Goal: Transaction & Acquisition: Download file/media

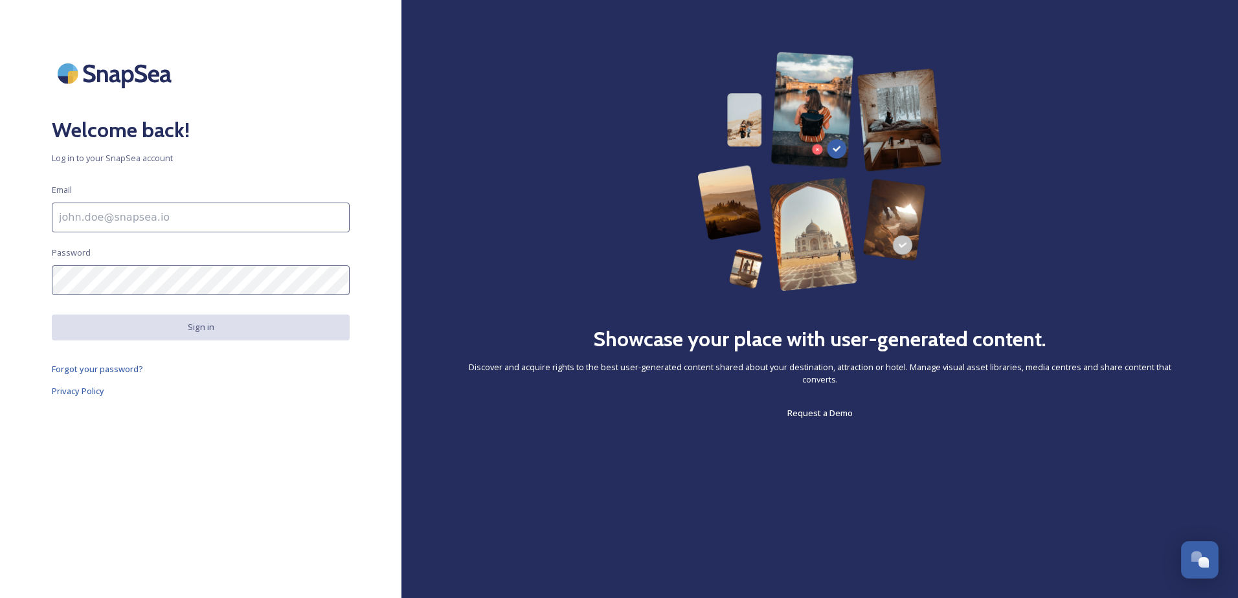
click at [166, 213] on input at bounding box center [201, 218] width 298 height 30
type input "lauren.kearney-pateman@westsussex.gov.uk"
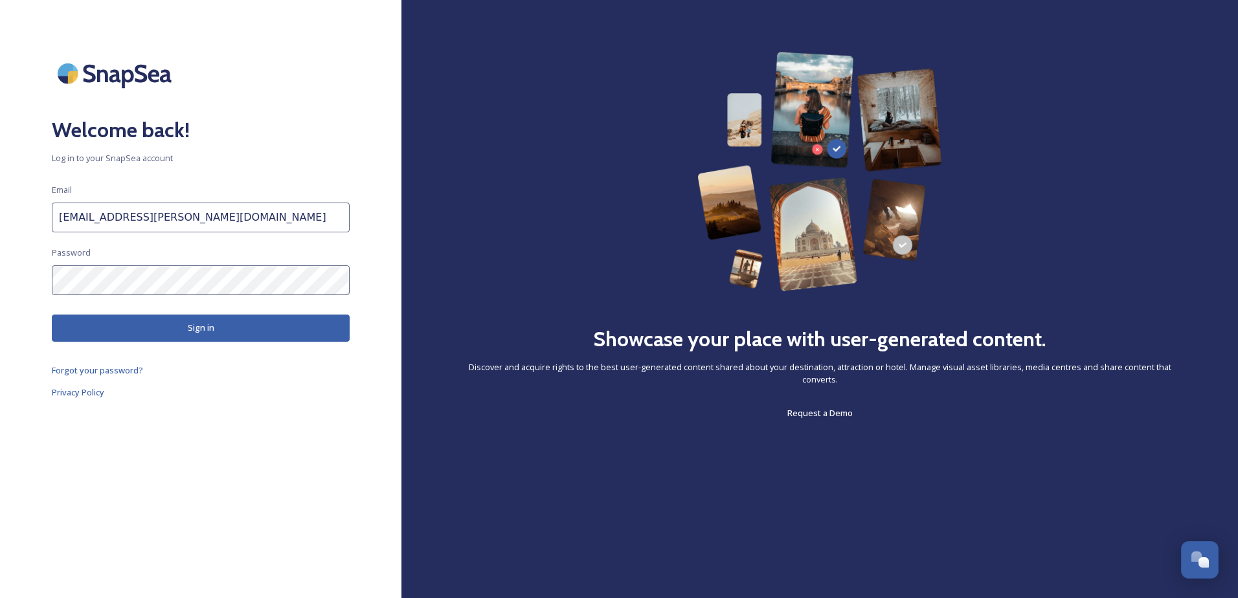
click at [158, 328] on button "Sign in" at bounding box center [201, 328] width 298 height 27
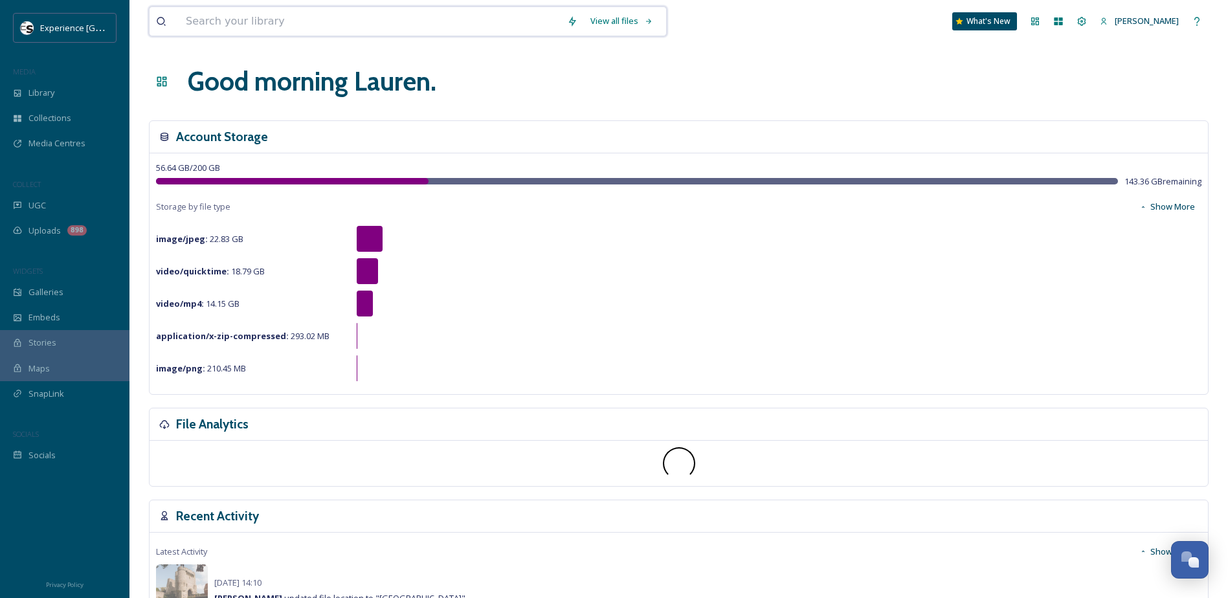
click at [278, 16] on input at bounding box center [369, 21] width 381 height 28
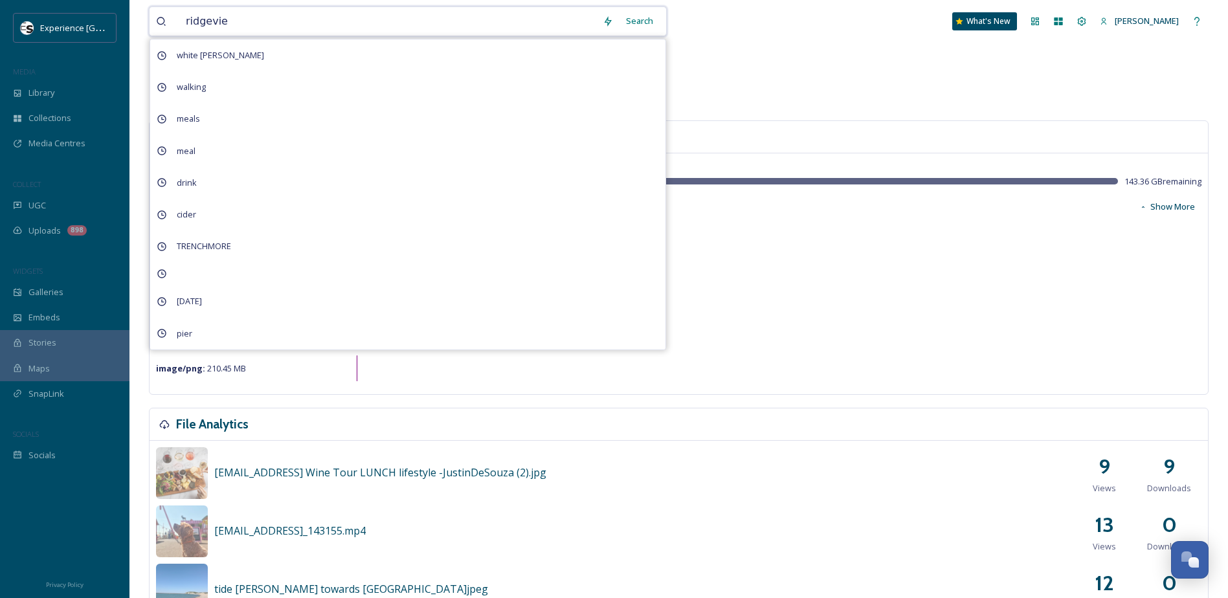
type input "ridgeview"
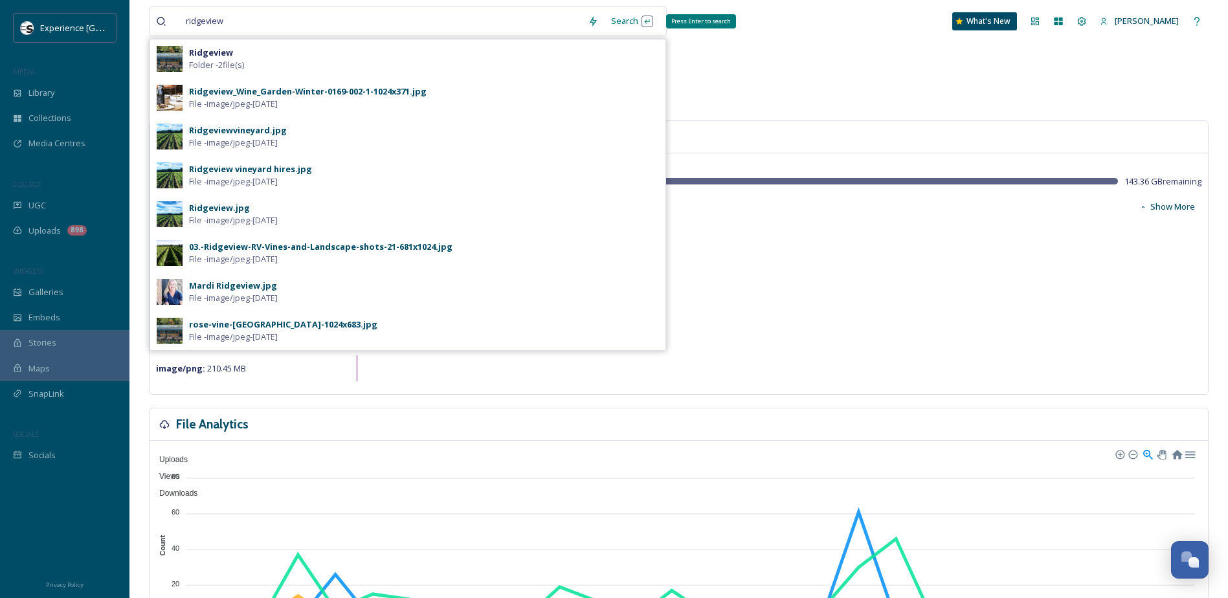
click at [631, 23] on div "Search Press Enter to search" at bounding box center [632, 20] width 55 height 25
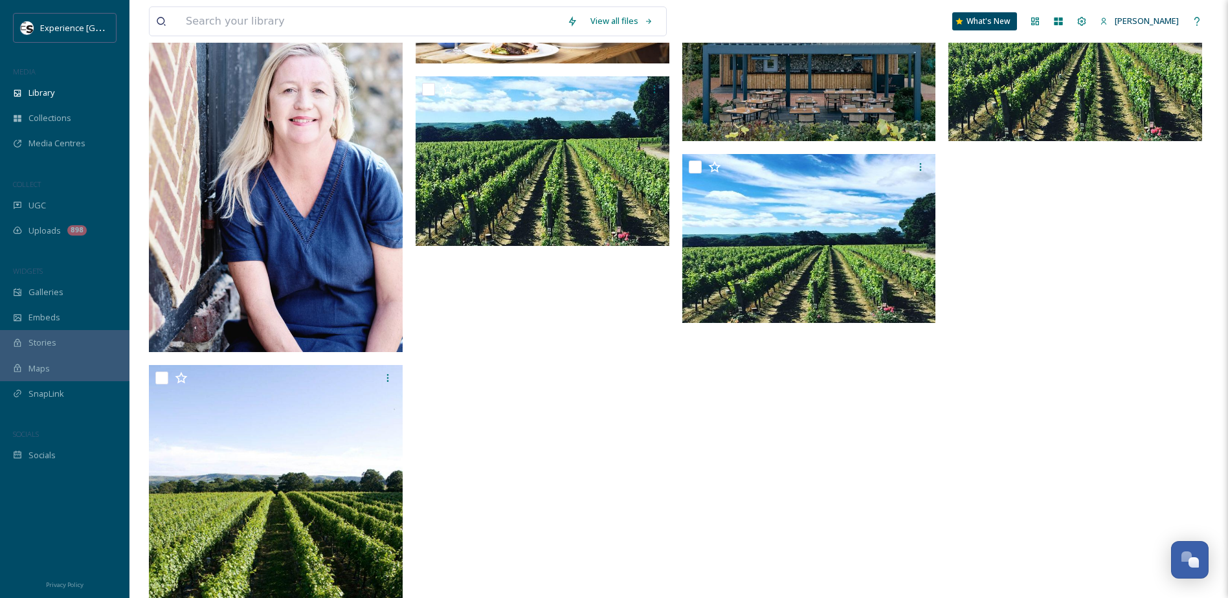
scroll to position [300, 0]
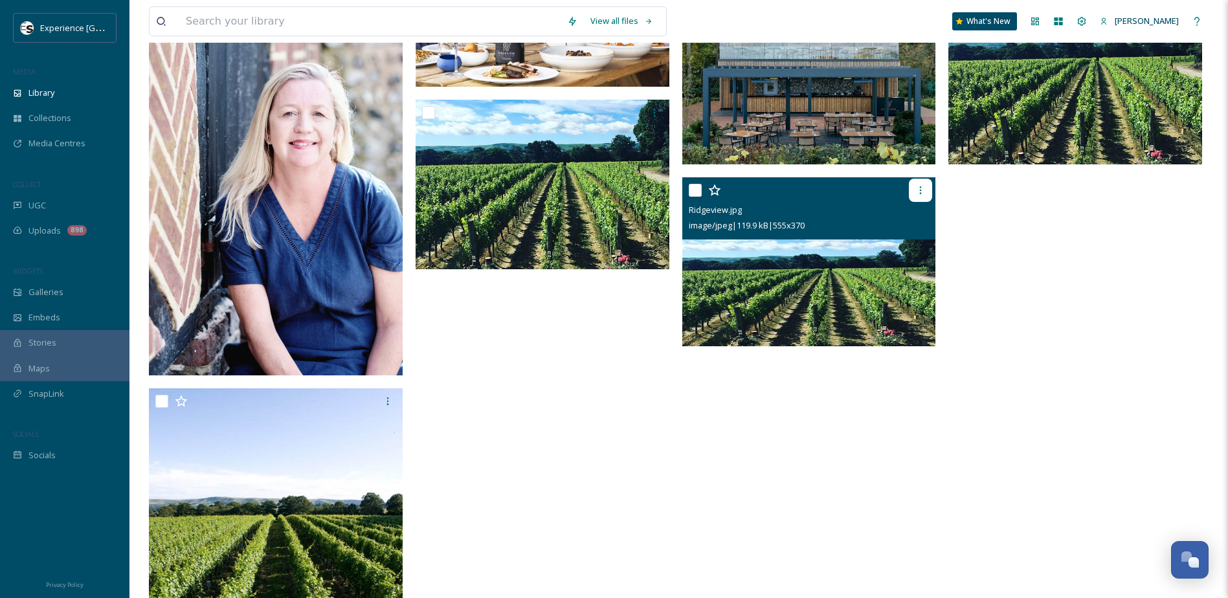
click at [918, 191] on icon at bounding box center [921, 190] width 10 height 10
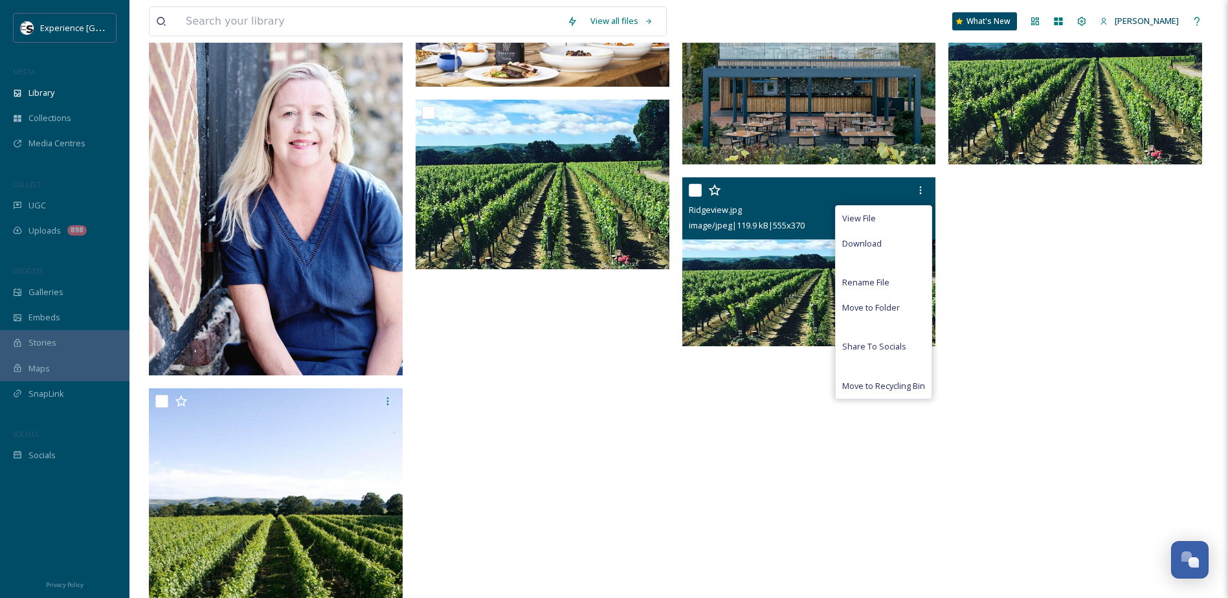
click at [503, 368] on div at bounding box center [546, 386] width 260 height 782
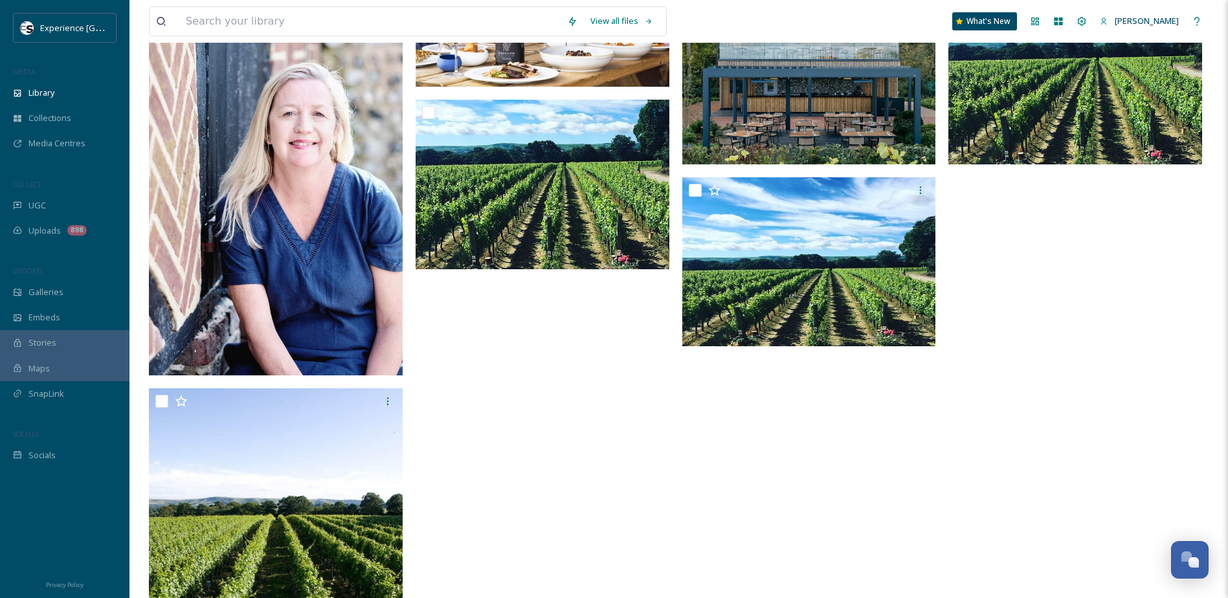
scroll to position [170, 0]
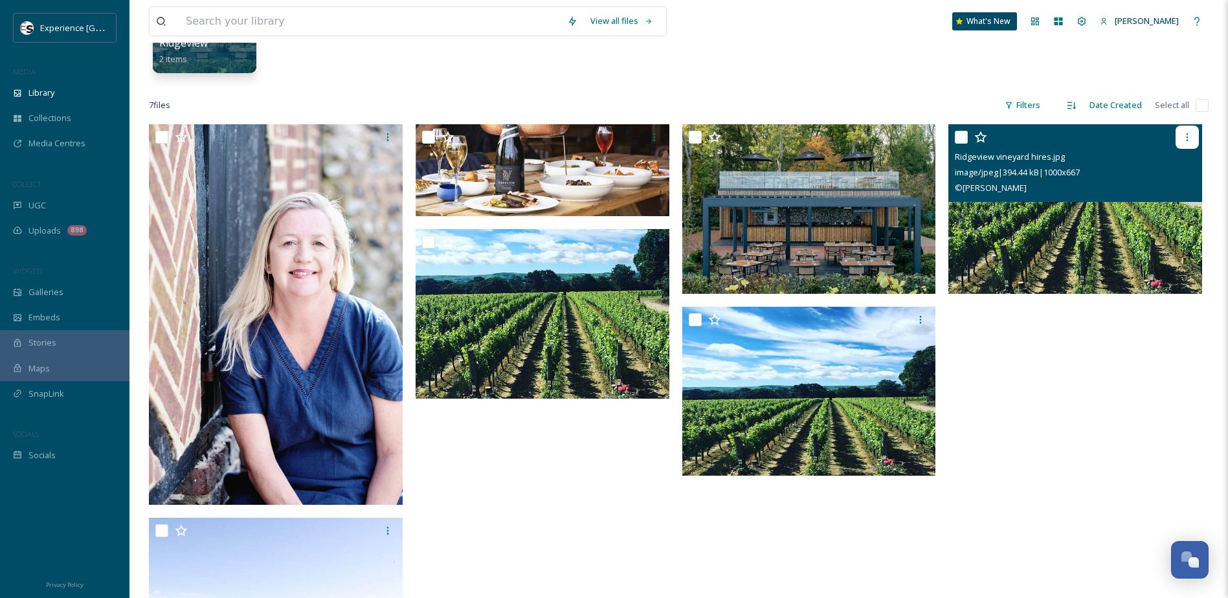
click at [1190, 141] on icon at bounding box center [1188, 137] width 10 height 10
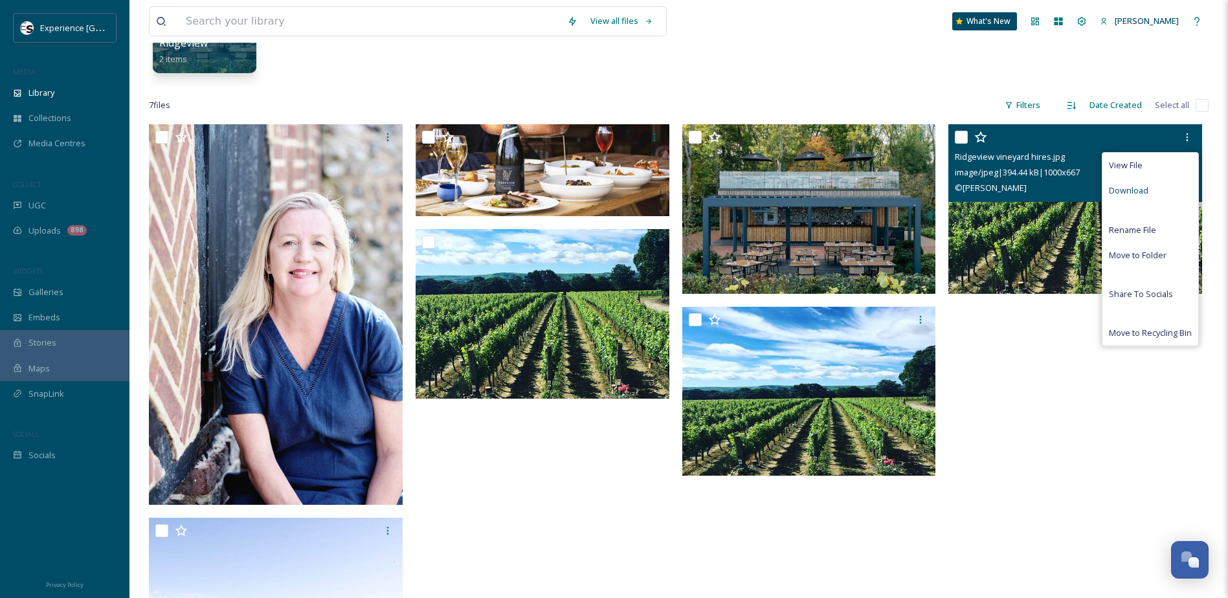
click at [1141, 188] on span "Download" at bounding box center [1129, 191] width 40 height 12
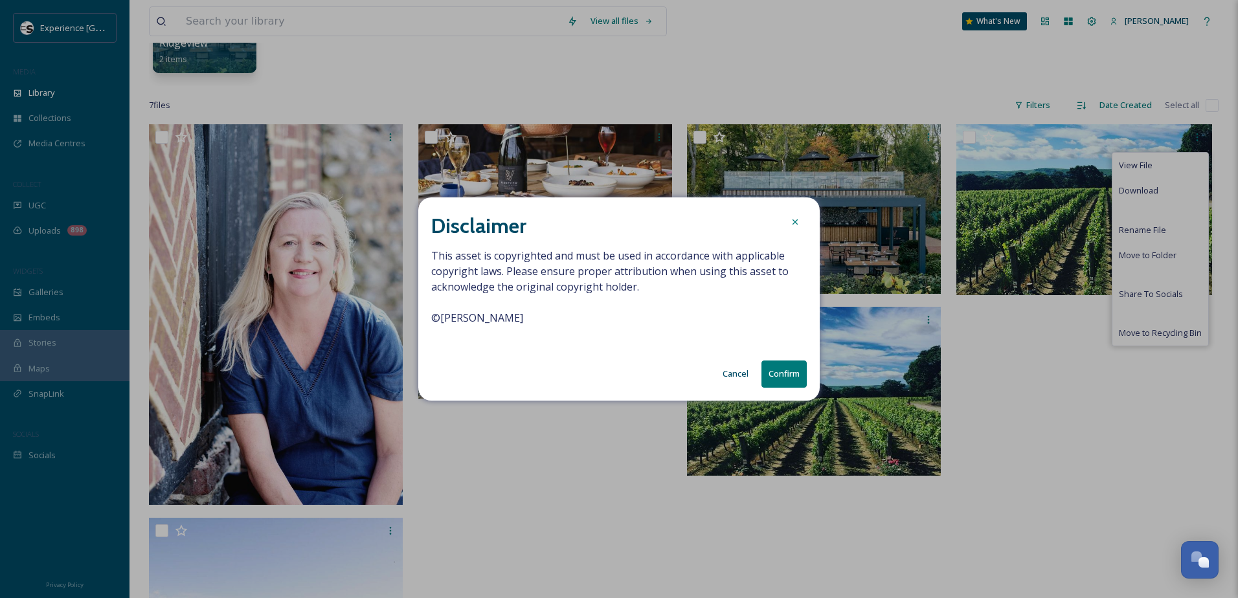
click at [792, 373] on button "Confirm" at bounding box center [784, 374] width 45 height 27
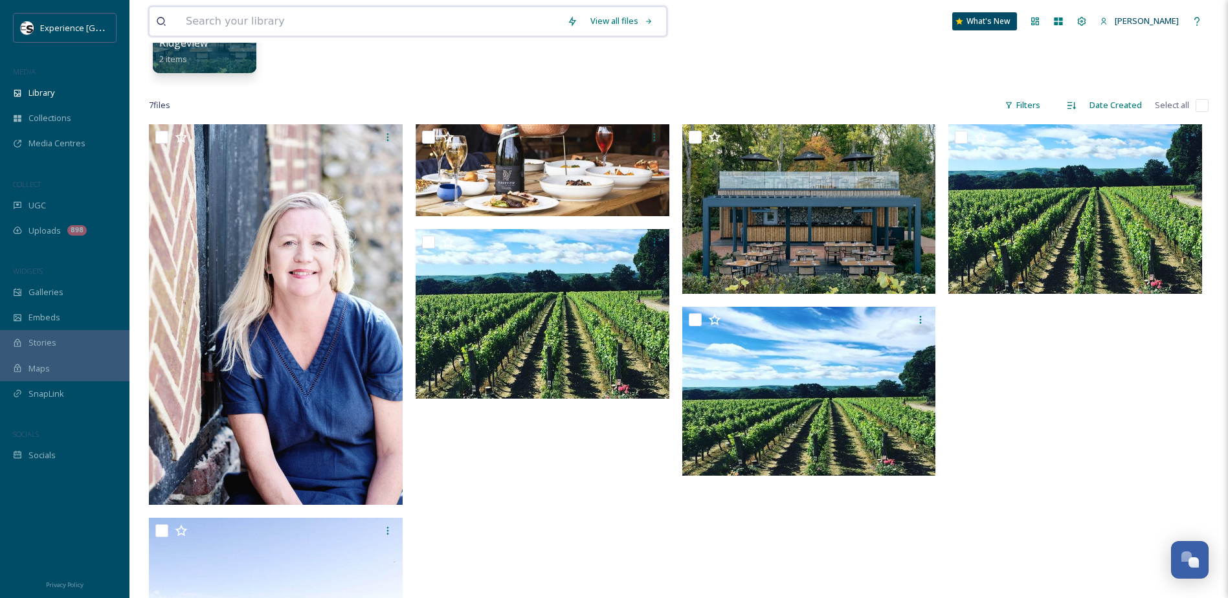
click at [284, 22] on input at bounding box center [369, 21] width 381 height 28
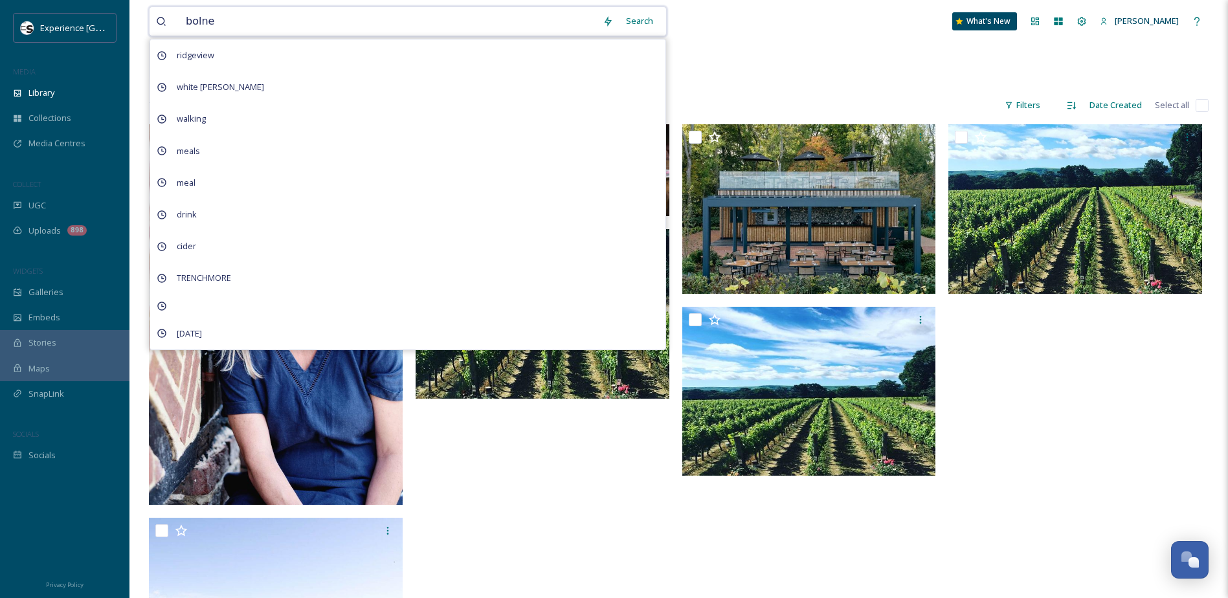
type input "bolney"
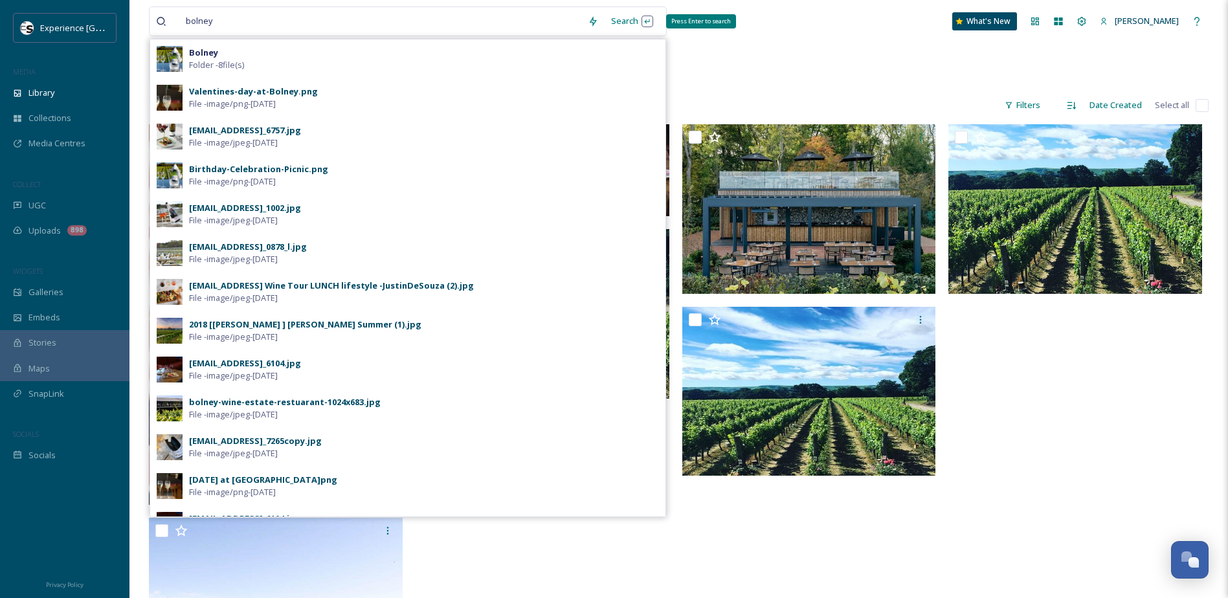
click at [626, 24] on div "Search Press Enter to search" at bounding box center [632, 20] width 55 height 25
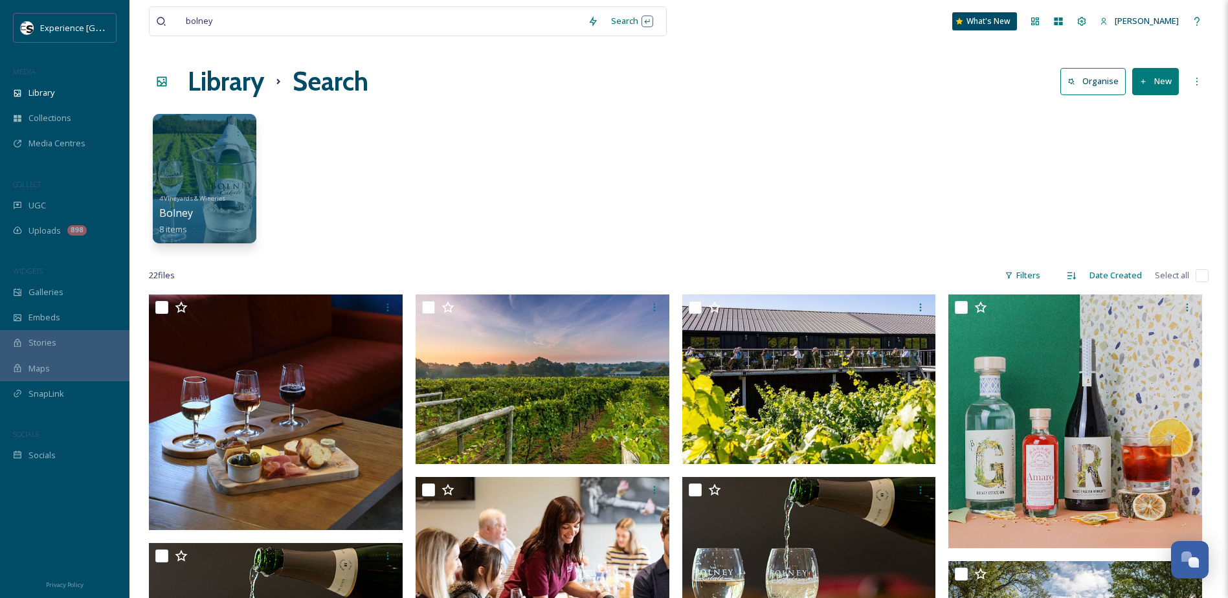
click at [795, 181] on div "4 Vineyards & Wineries Bolney 8 items" at bounding box center [679, 182] width 1060 height 149
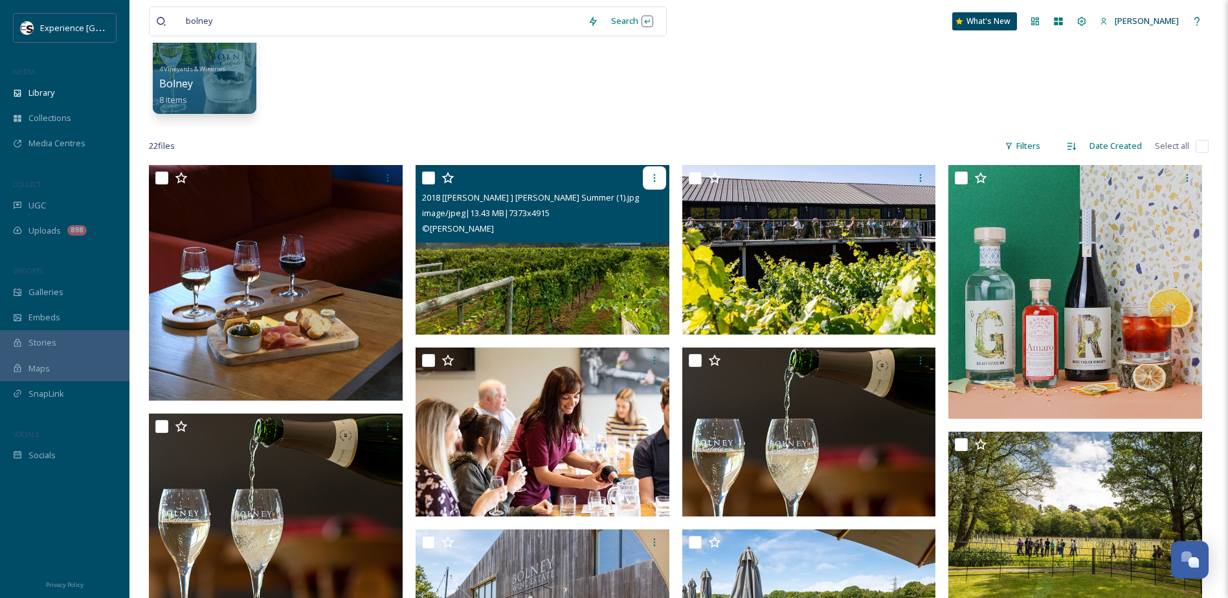
click at [652, 183] on icon at bounding box center [655, 178] width 10 height 10
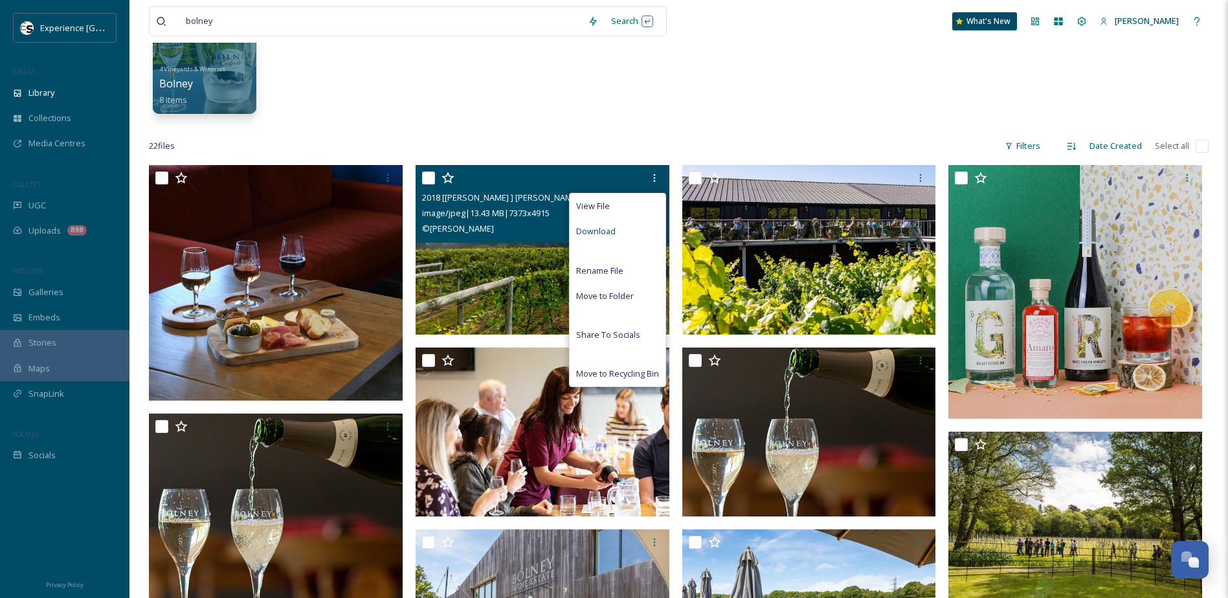
click at [606, 233] on span "Download" at bounding box center [596, 231] width 40 height 12
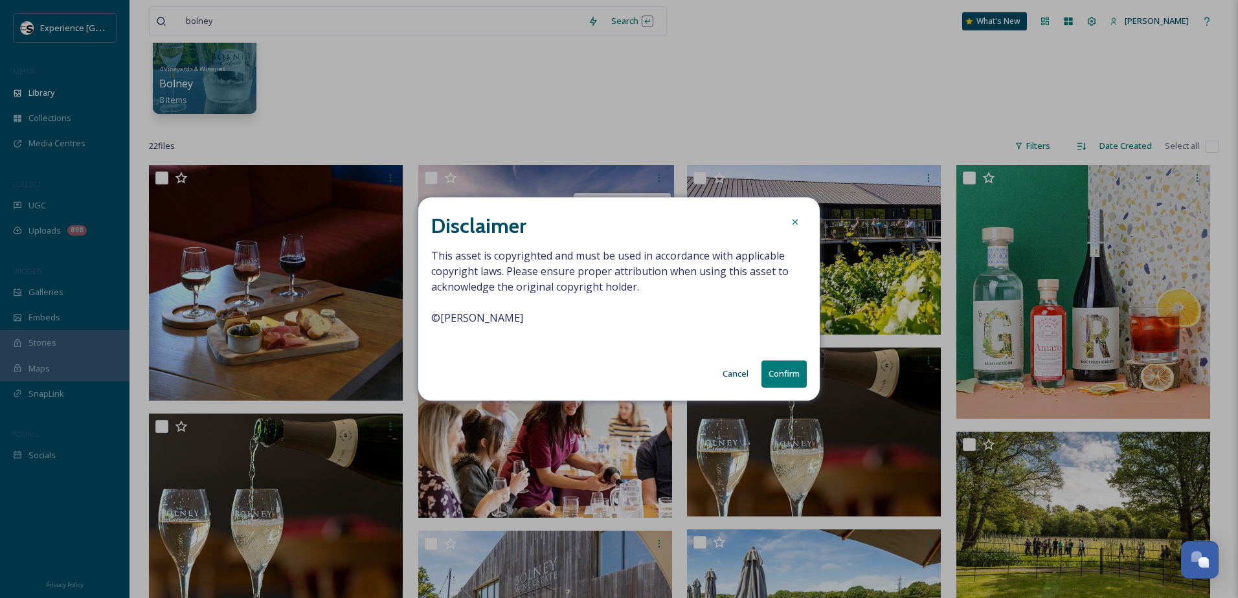
click at [786, 374] on button "Confirm" at bounding box center [784, 374] width 45 height 27
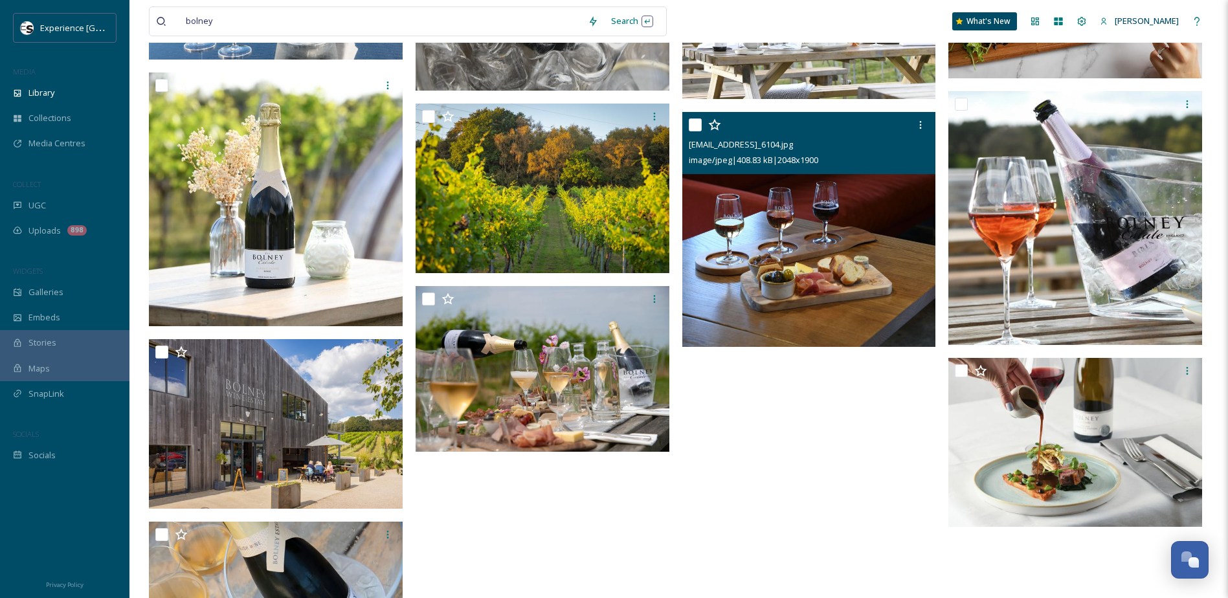
scroll to position [1034, 0]
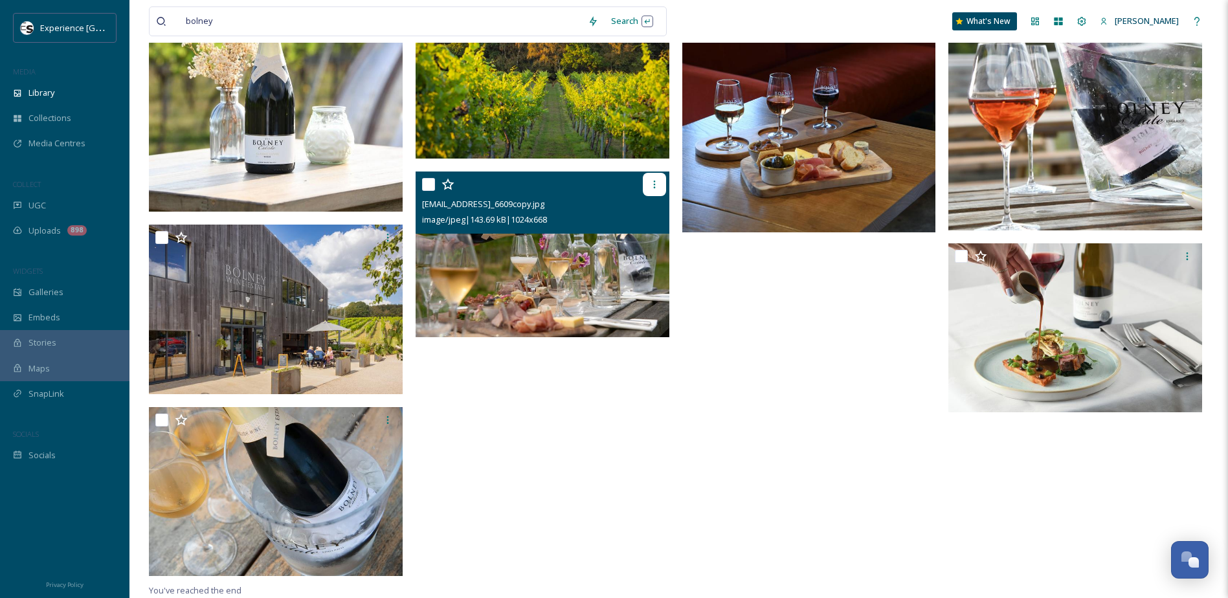
click at [659, 183] on icon at bounding box center [655, 184] width 10 height 10
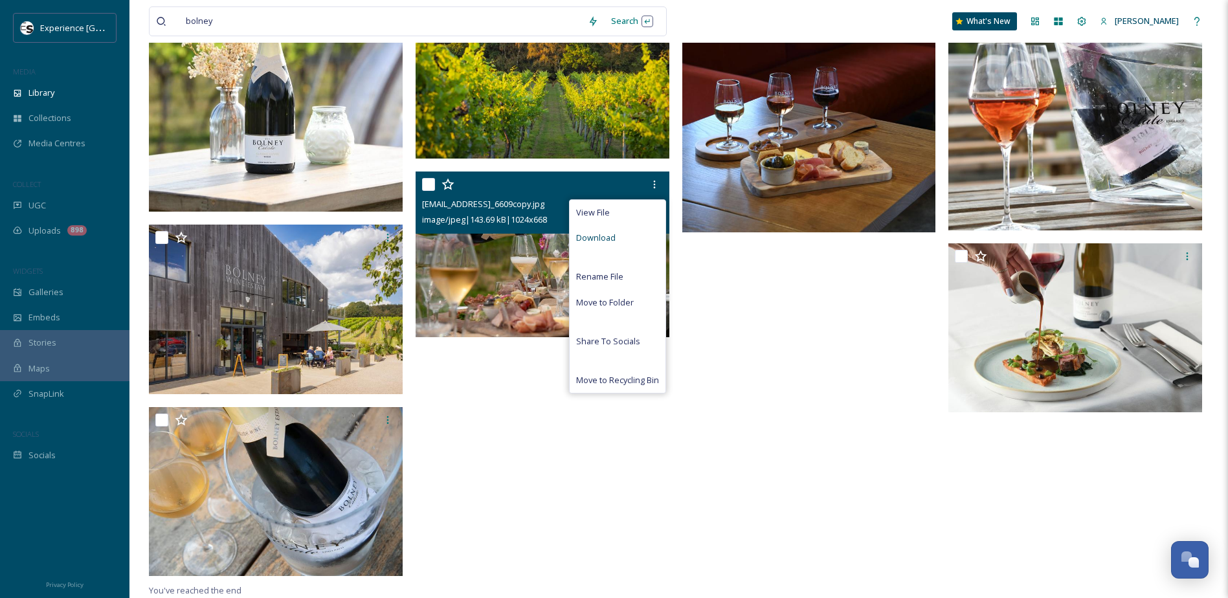
click at [613, 240] on span "Download" at bounding box center [596, 238] width 40 height 12
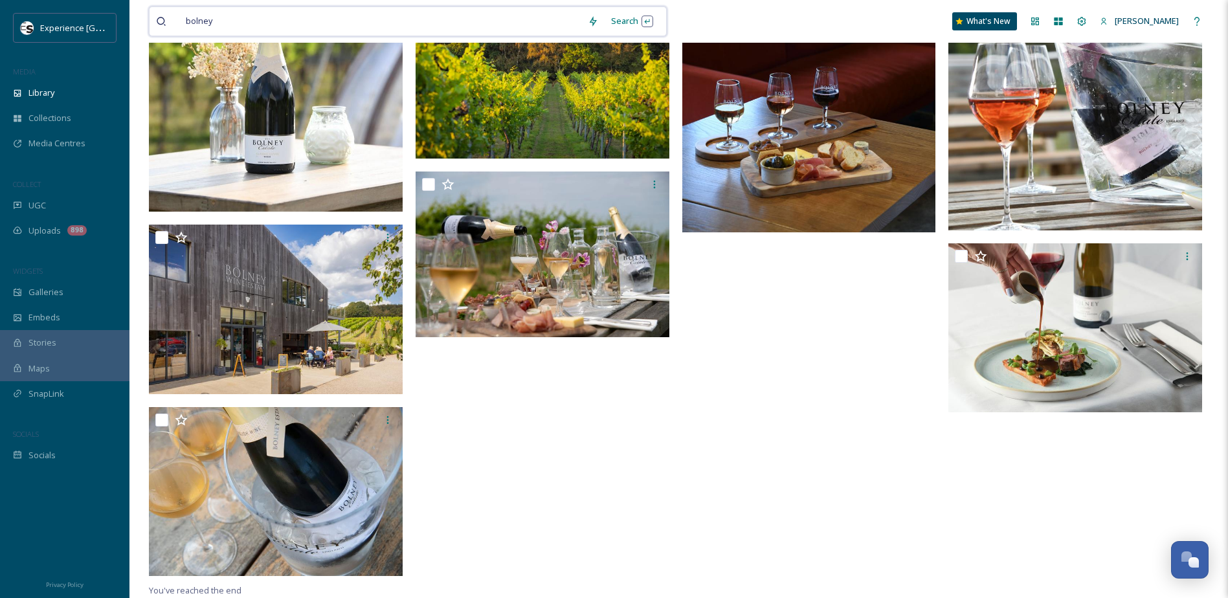
click at [509, 29] on input at bounding box center [400, 21] width 361 height 28
type input "b"
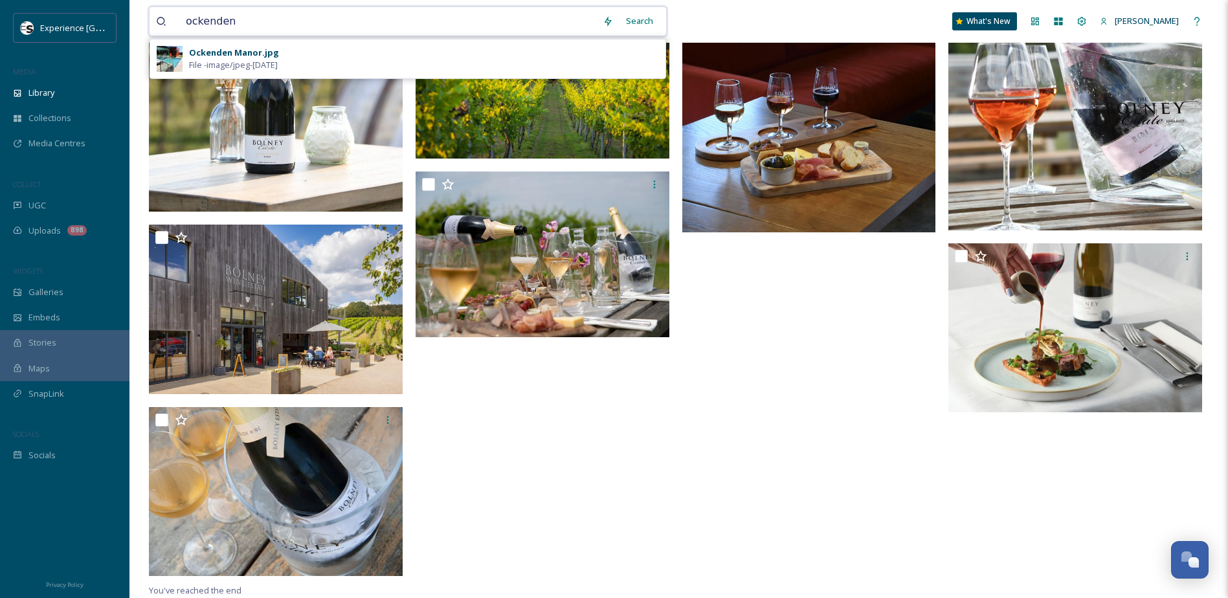
type input "ockenden"
click at [620, 17] on div "Search" at bounding box center [640, 20] width 40 height 25
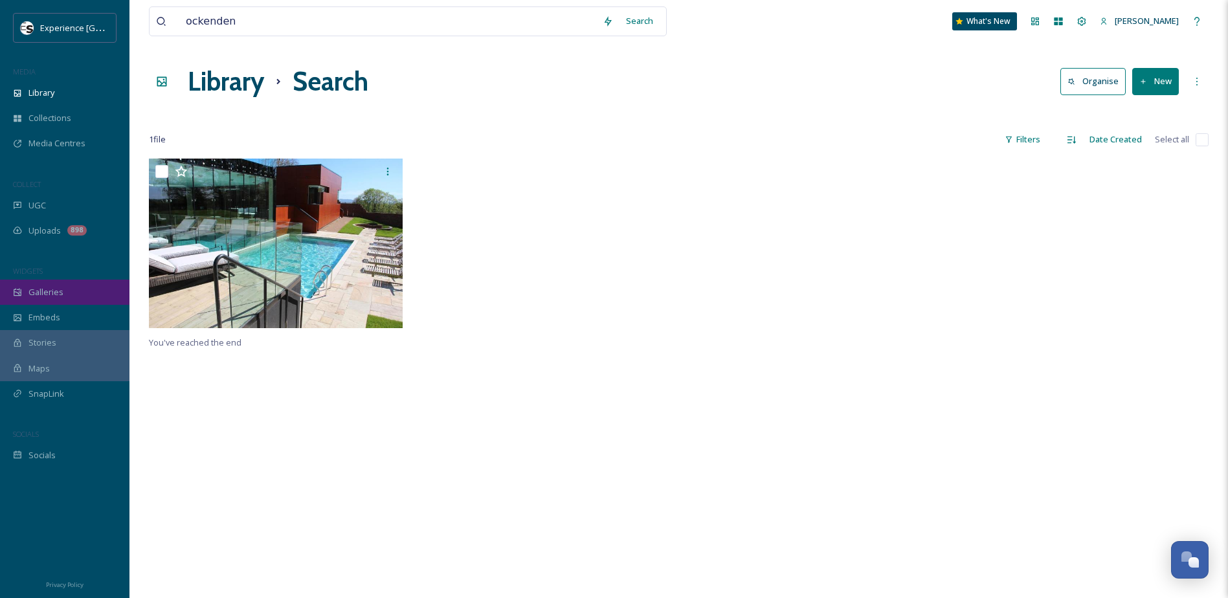
click at [36, 292] on span "Galleries" at bounding box center [45, 292] width 35 height 12
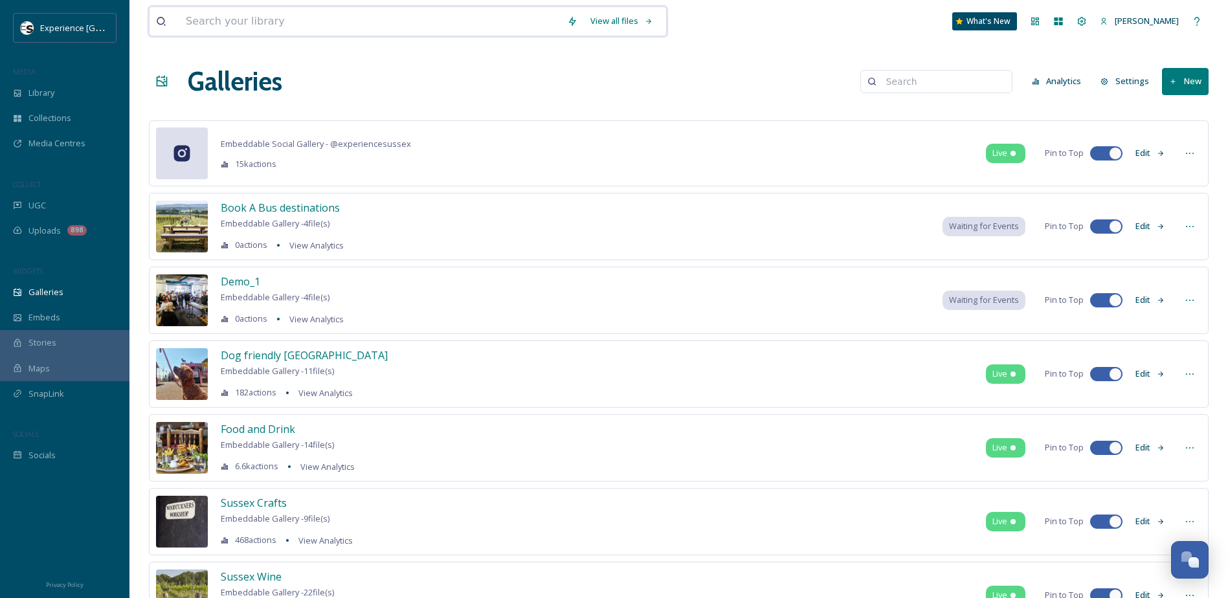
click at [457, 18] on input at bounding box center [369, 21] width 381 height 28
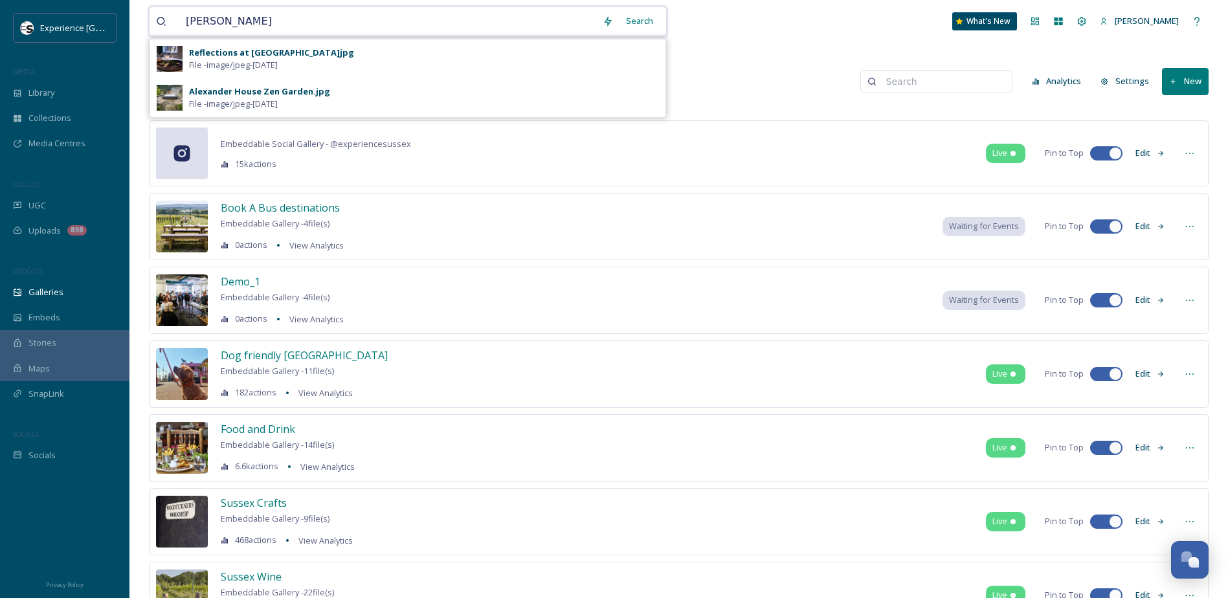
type input "alexander"
click at [622, 21] on div "Search" at bounding box center [640, 20] width 40 height 25
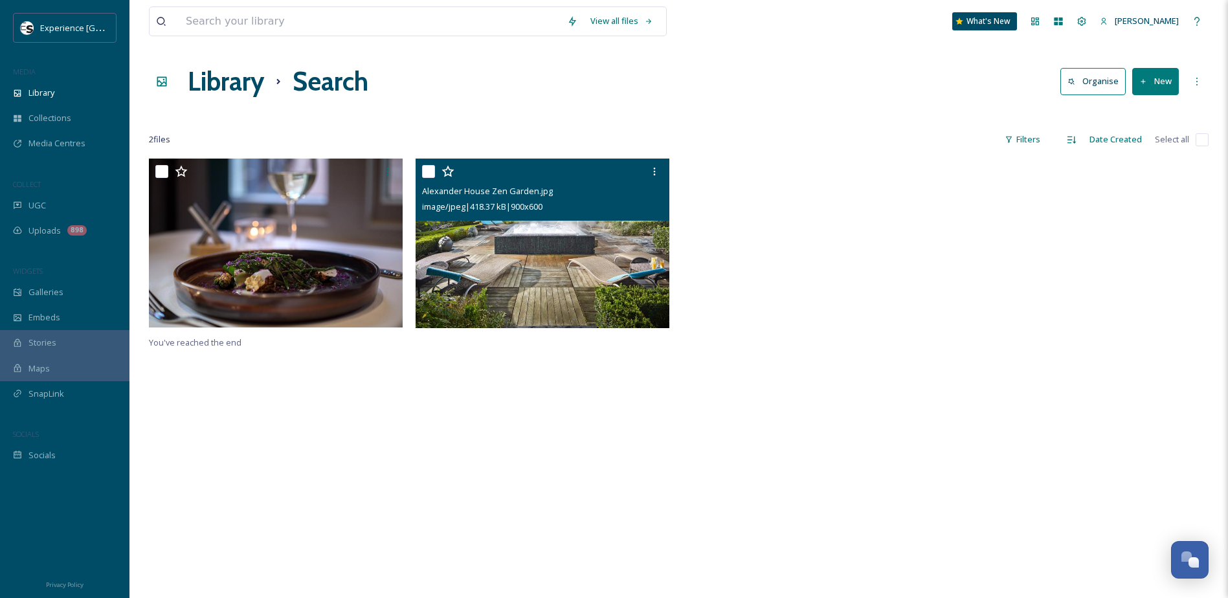
click at [561, 289] on img at bounding box center [543, 244] width 254 height 170
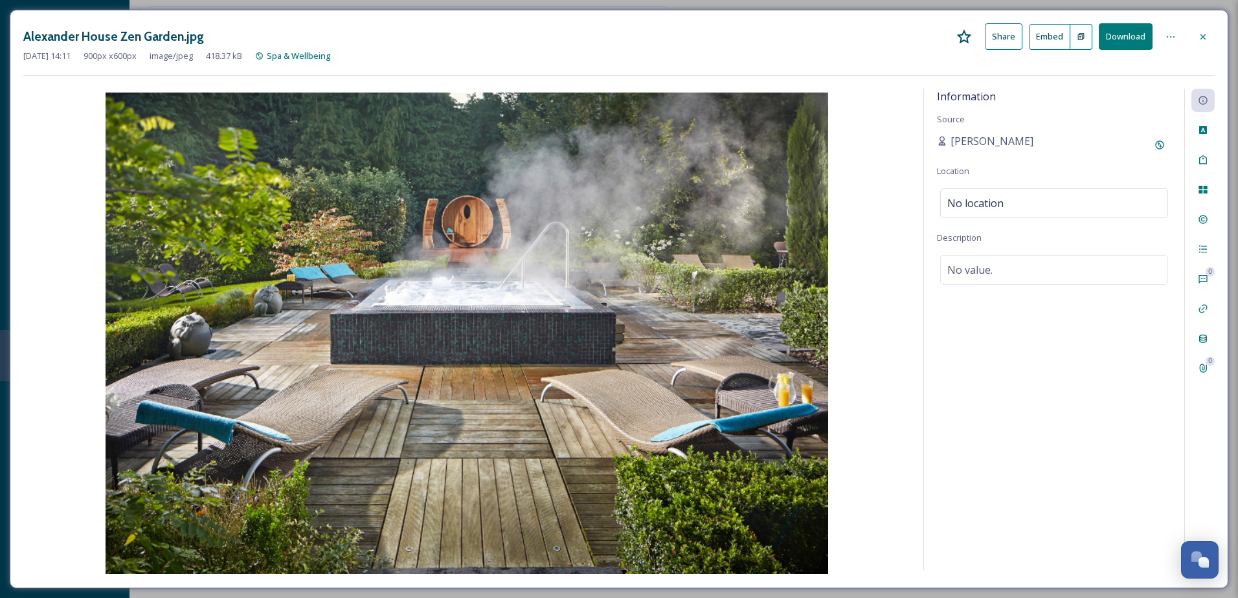
click at [1206, 37] on icon at bounding box center [1203, 37] width 10 height 10
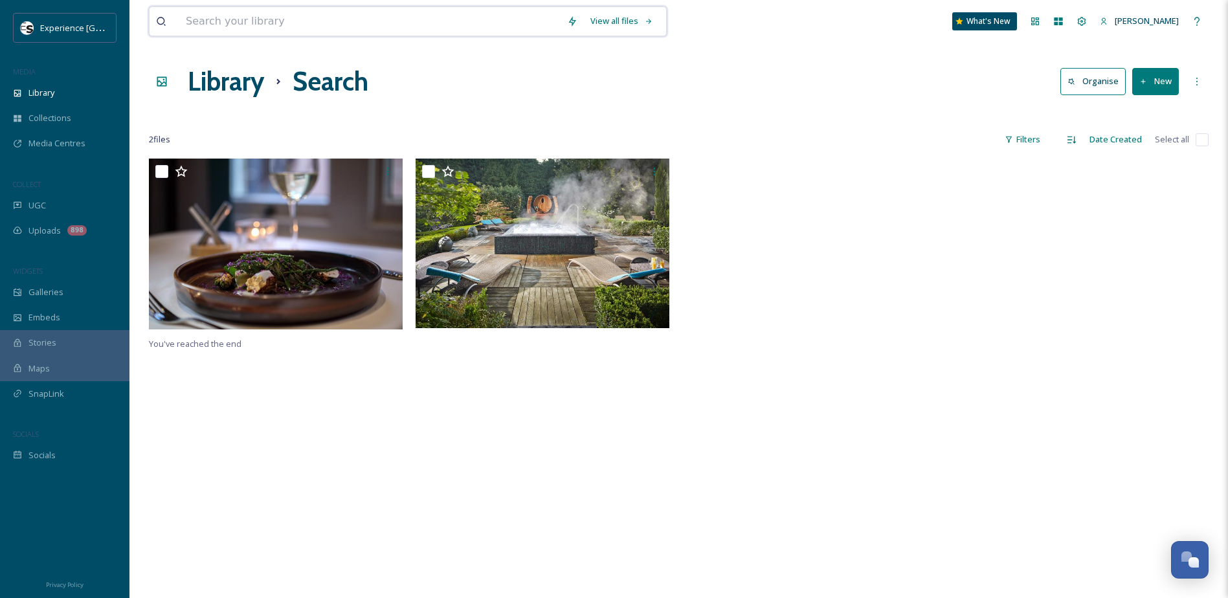
click at [388, 21] on input at bounding box center [369, 21] width 381 height 28
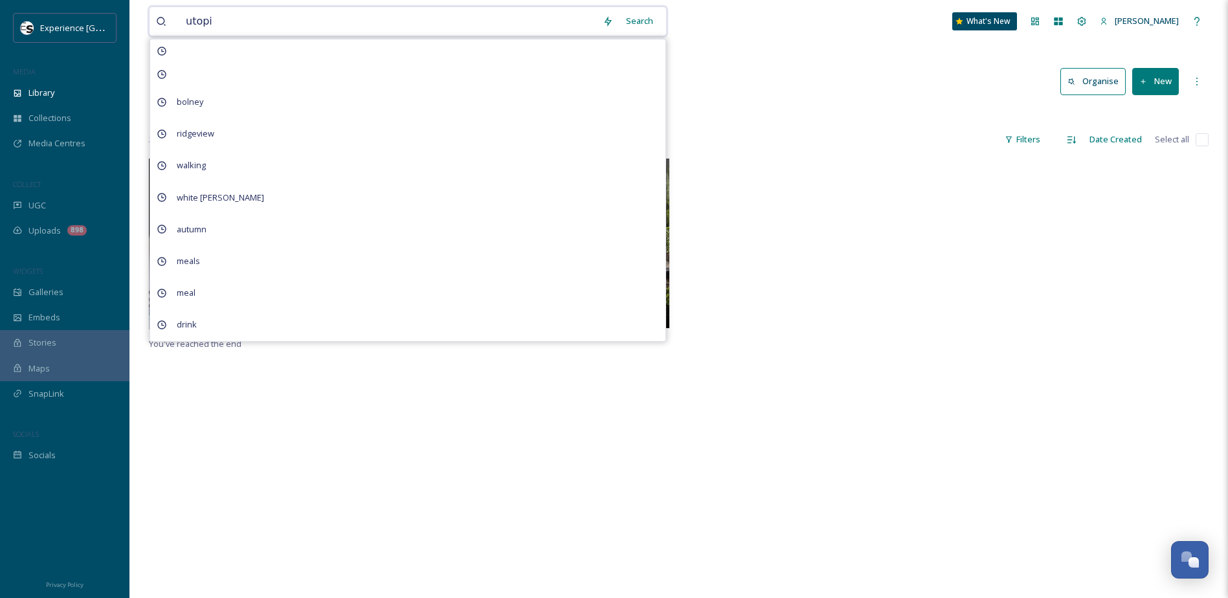
type input "utopia"
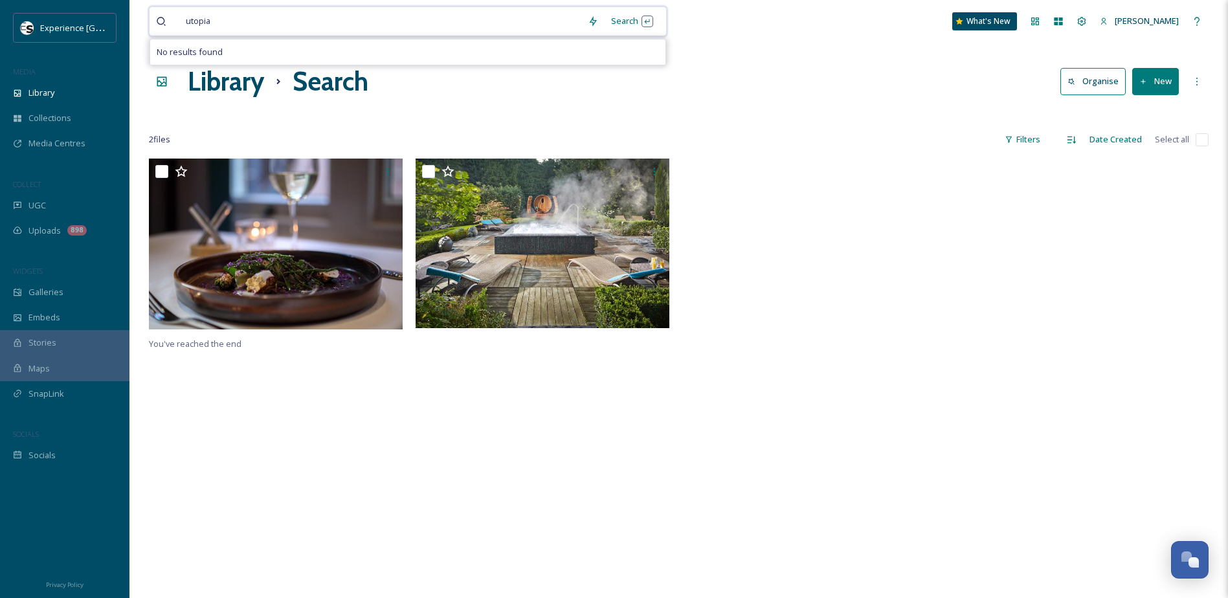
drag, startPoint x: 429, startPoint y: 16, endPoint x: -21, endPoint y: 310, distance: 537.2
click at [0, 310] on html "Experience Sussex MEDIA Library Collections Media Centres COLLECT UGC Uploads 8…" at bounding box center [614, 378] width 1228 height 757
type input "u"
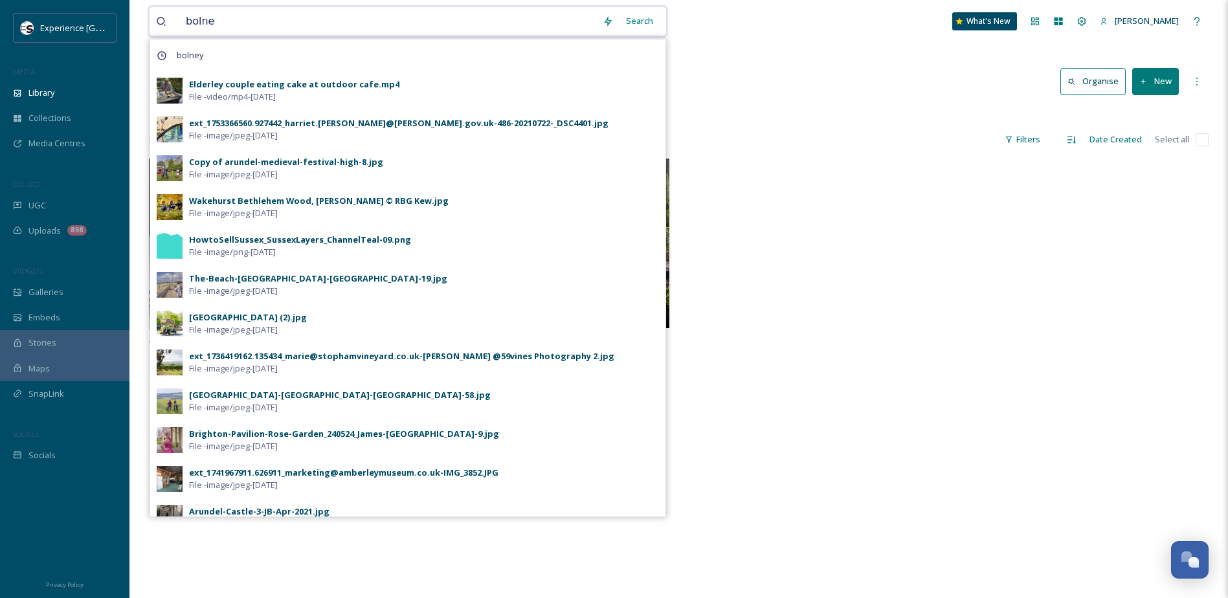
type input "bolney"
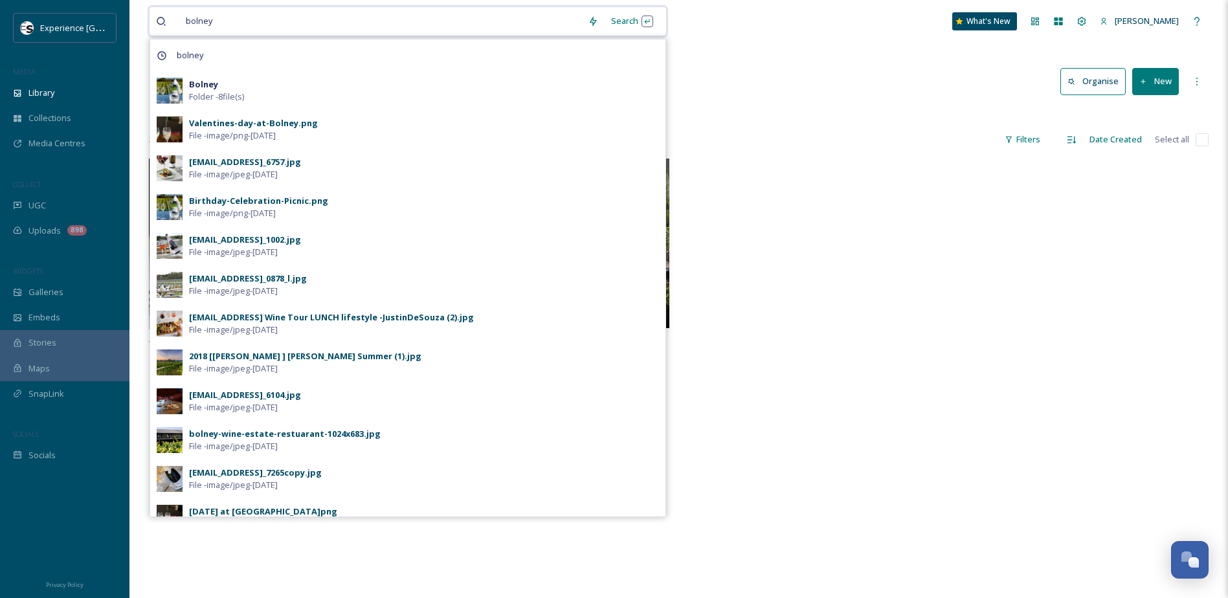
click at [238, 24] on input at bounding box center [400, 21] width 361 height 28
drag, startPoint x: 238, startPoint y: 21, endPoint x: 137, endPoint y: 14, distance: 100.6
click at [137, 14] on div "bolney Search bolney Bolney Folder - 8 file(s) Valentines-day-at-Bolney.png Fil…" at bounding box center [679, 378] width 1099 height 757
type input "b"
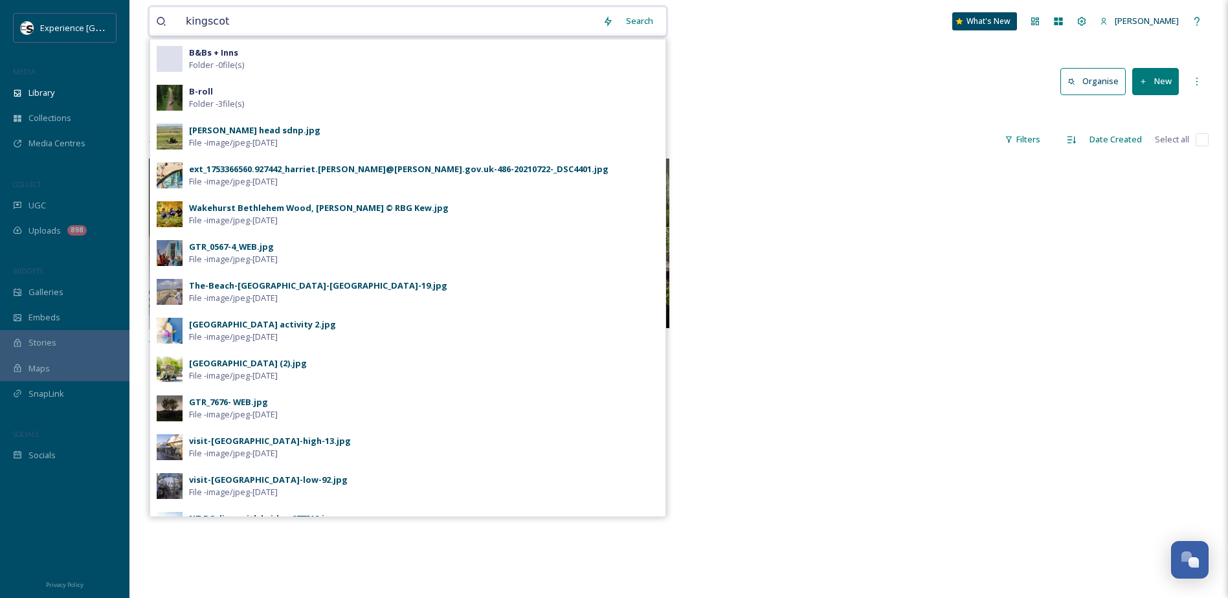
type input "kingscote"
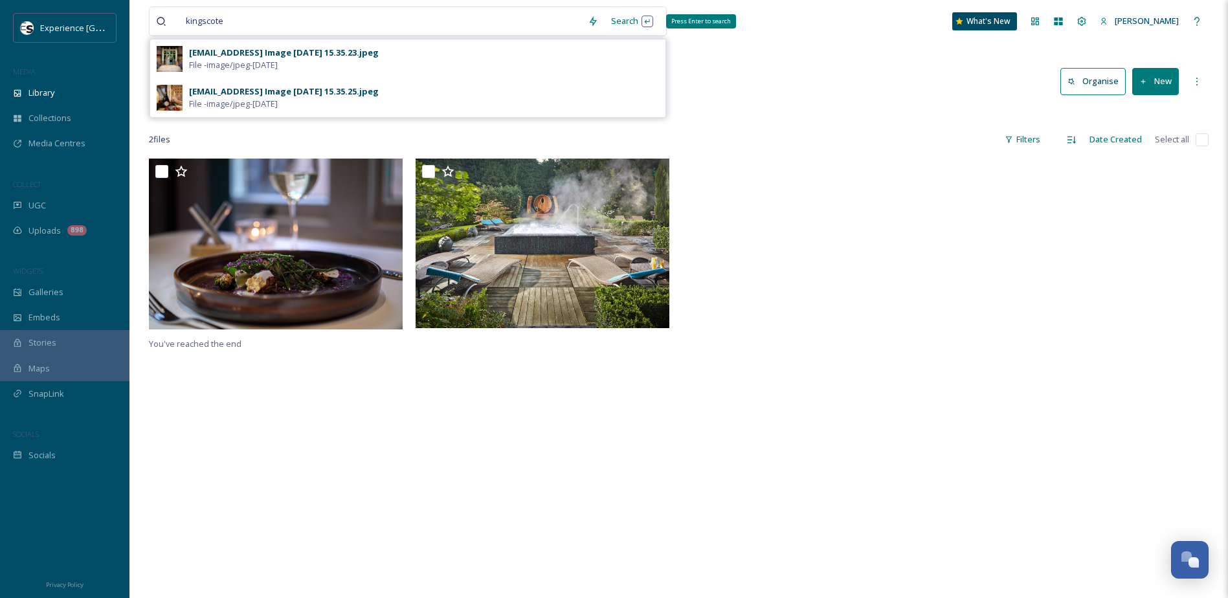
click at [624, 25] on div "Search Press Enter to search" at bounding box center [632, 20] width 55 height 25
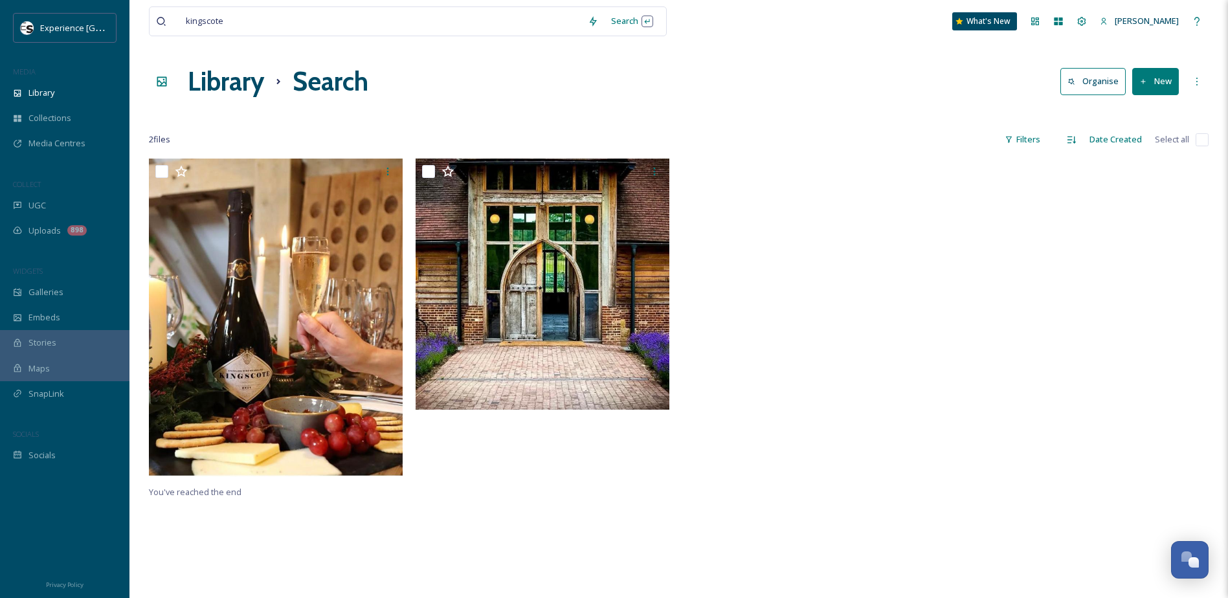
click at [733, 493] on div "You've reached the end" at bounding box center [679, 458] width 1060 height 598
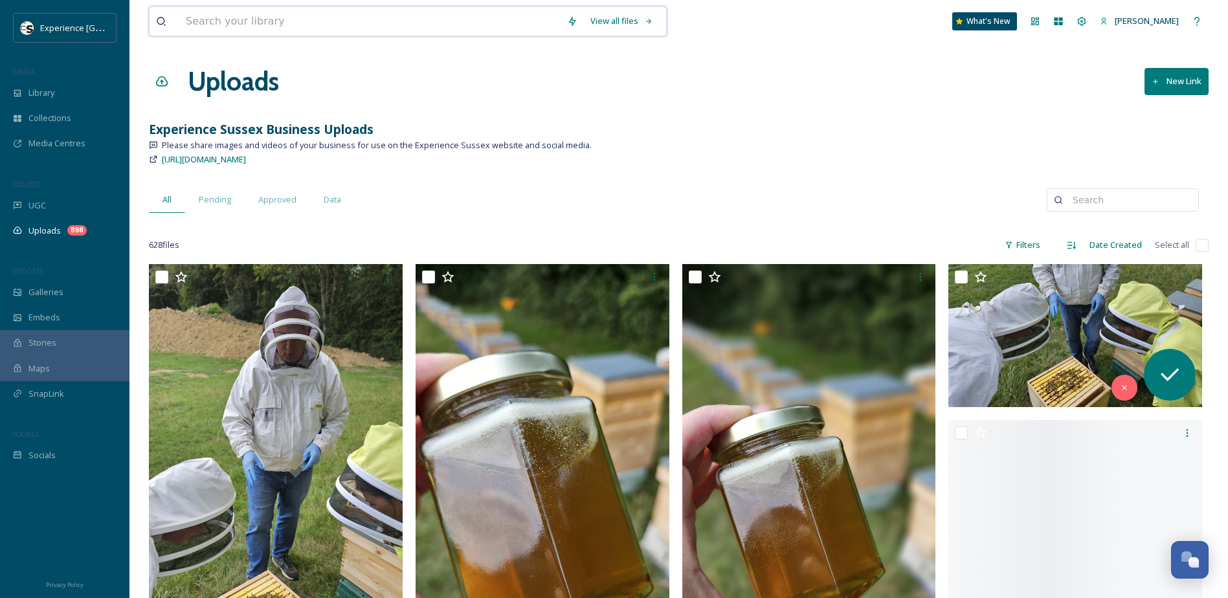
click at [344, 13] on input at bounding box center [369, 21] width 381 height 28
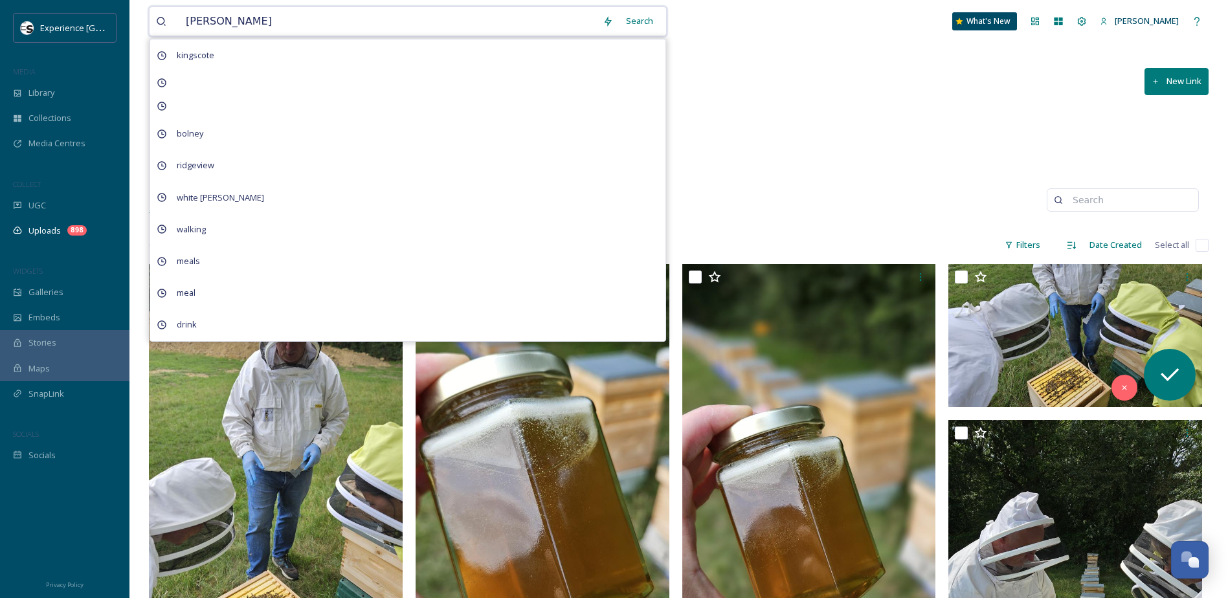
type input "nymans"
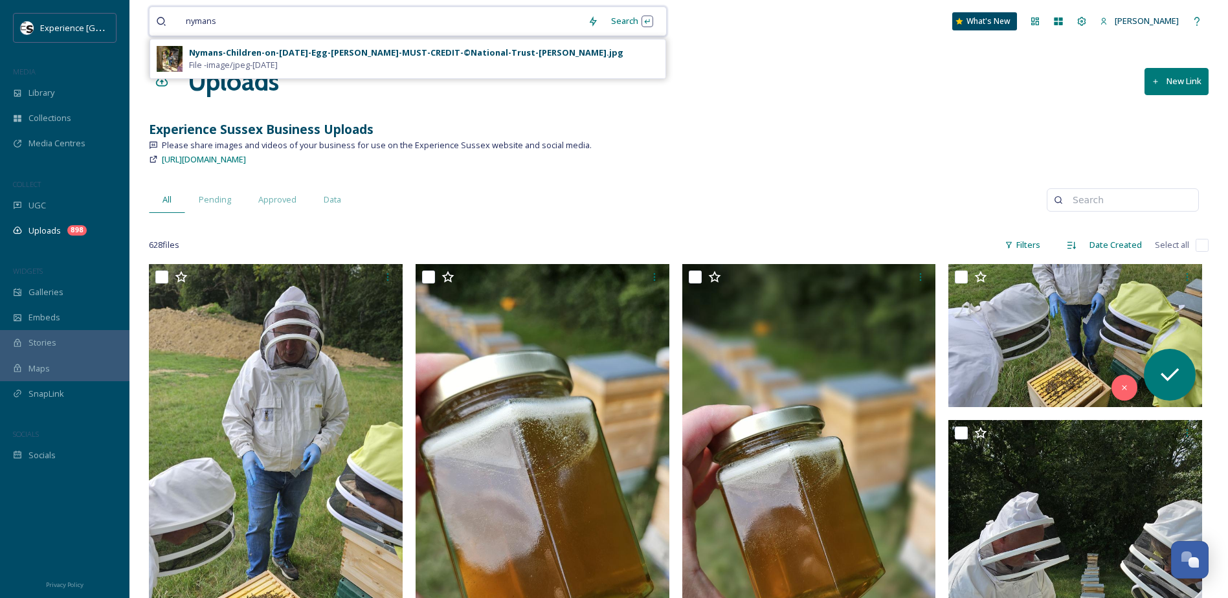
click at [524, 23] on input at bounding box center [402, 21] width 357 height 28
type input "n"
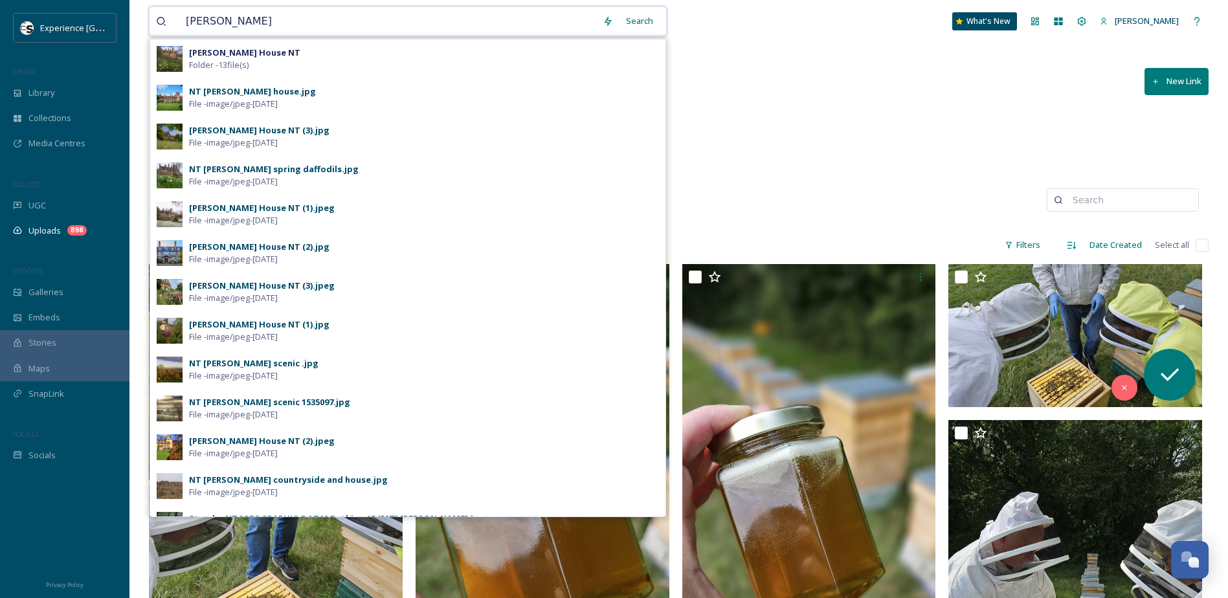
type input "[PERSON_NAME]"
click at [622, 21] on div "Search" at bounding box center [640, 20] width 40 height 25
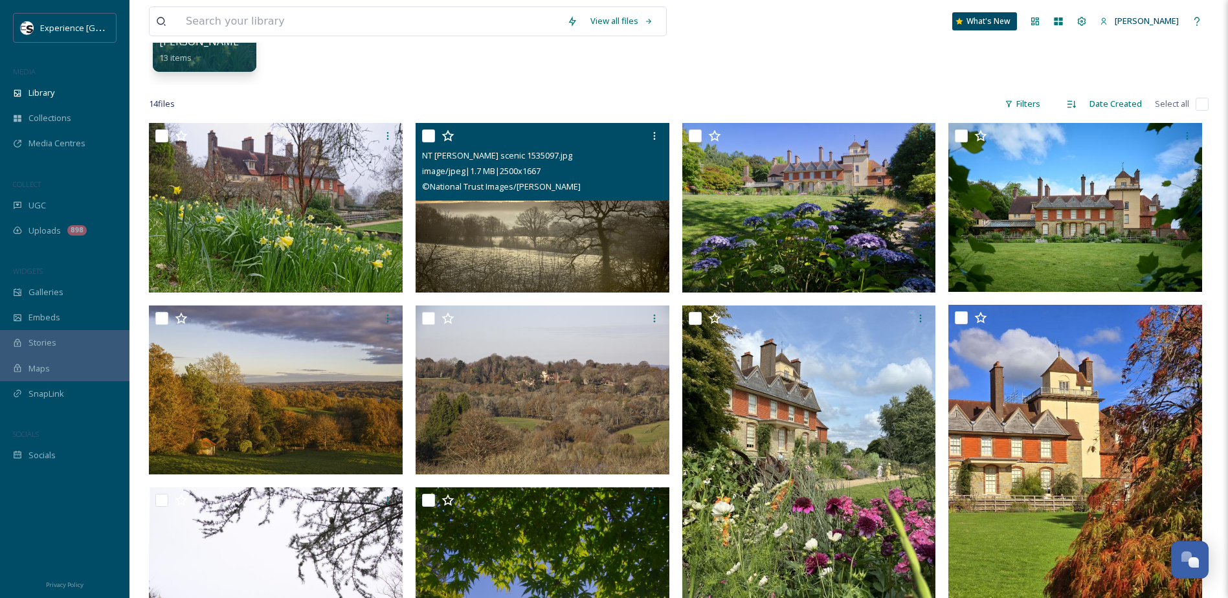
scroll to position [194, 0]
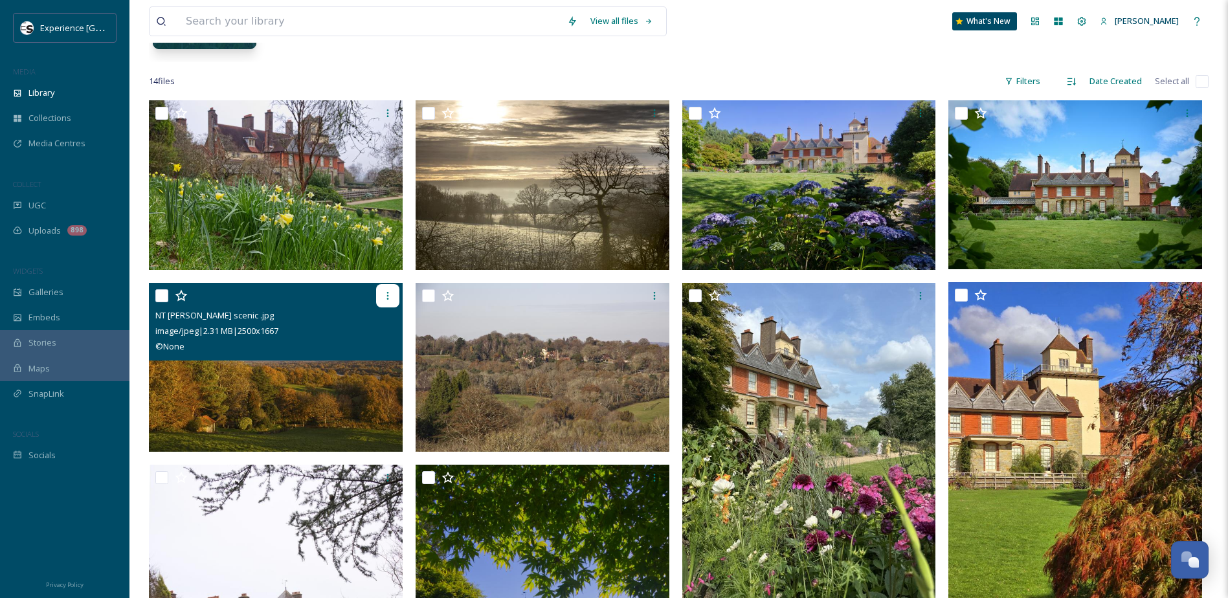
click at [385, 294] on icon at bounding box center [388, 296] width 10 height 10
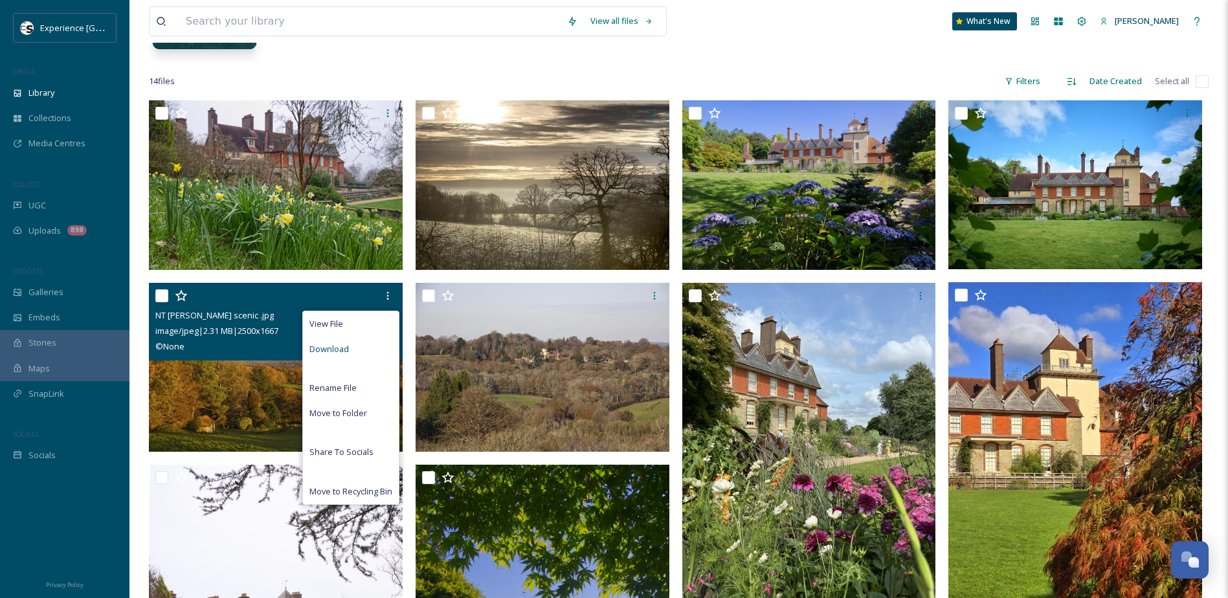
click at [342, 354] on span "Download" at bounding box center [330, 349] width 40 height 12
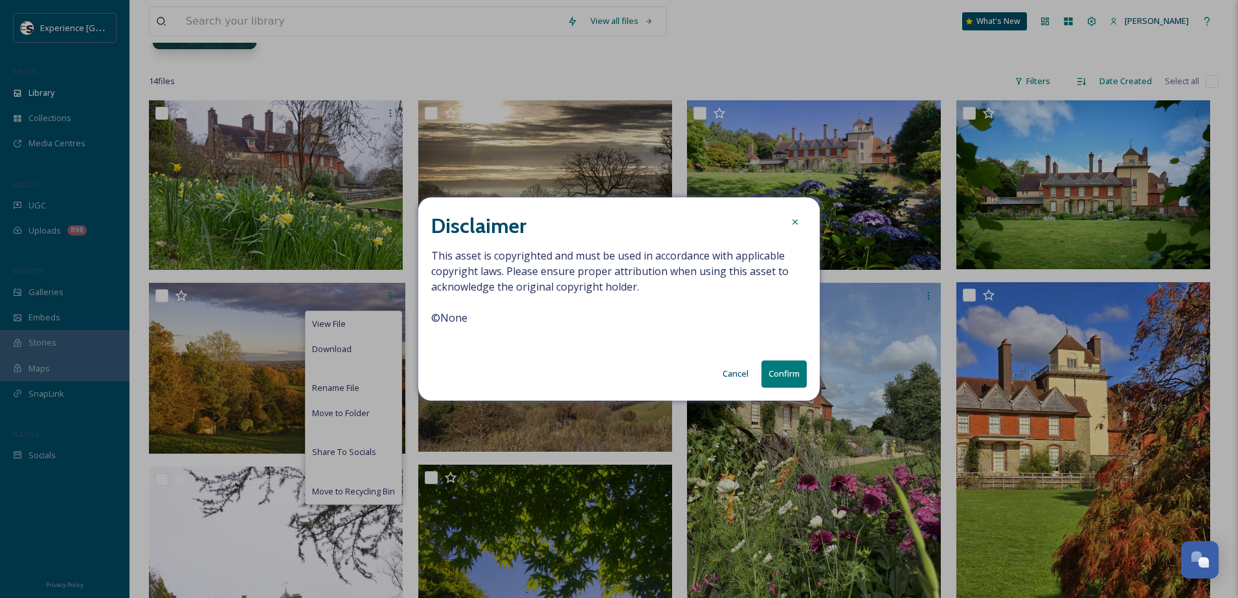
click at [765, 374] on button "Confirm" at bounding box center [784, 374] width 45 height 27
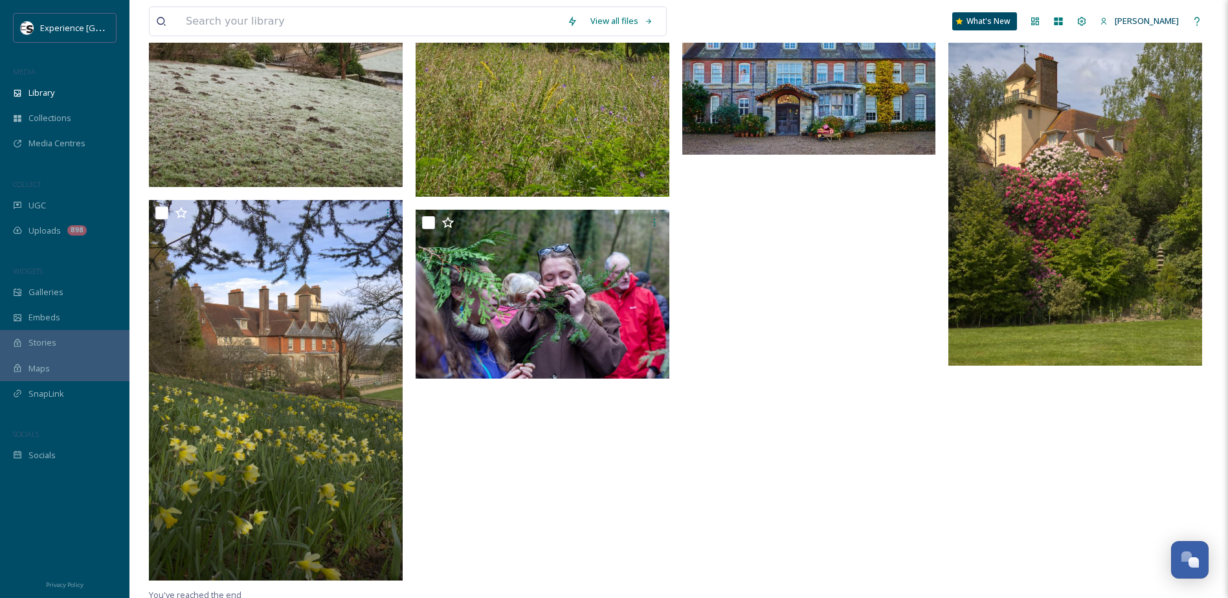
scroll to position [848, 0]
